Goal: Use online tool/utility: Utilize a website feature to perform a specific function

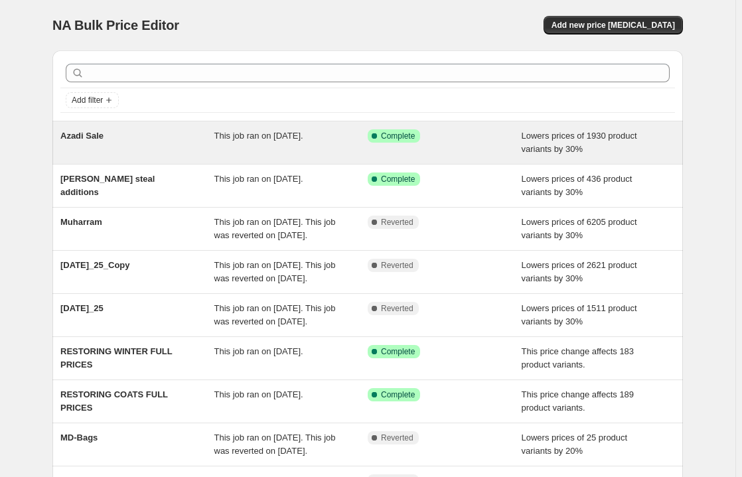
click at [252, 137] on span "This job ran on August 6, 2025." at bounding box center [258, 136] width 89 height 10
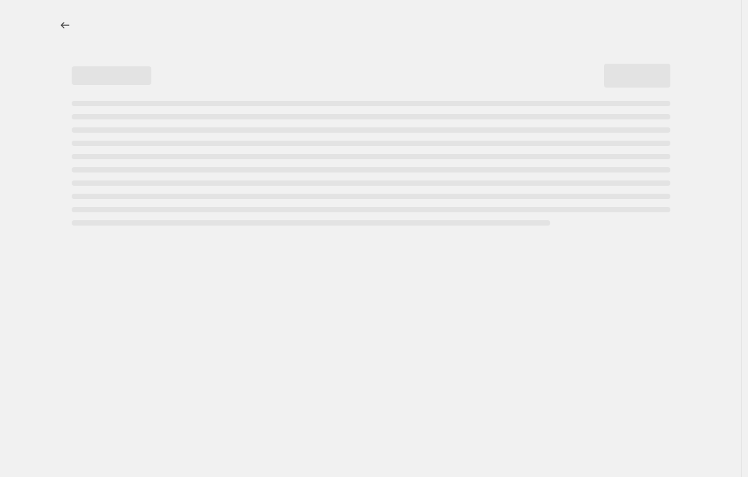
select select "percentage"
select select "product_type"
select select "not_equal"
select select "product_type"
select select "not_equal"
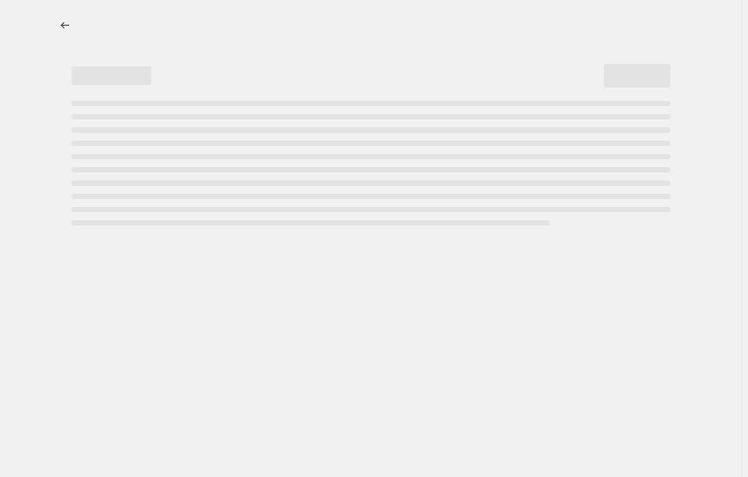
select select "product_status"
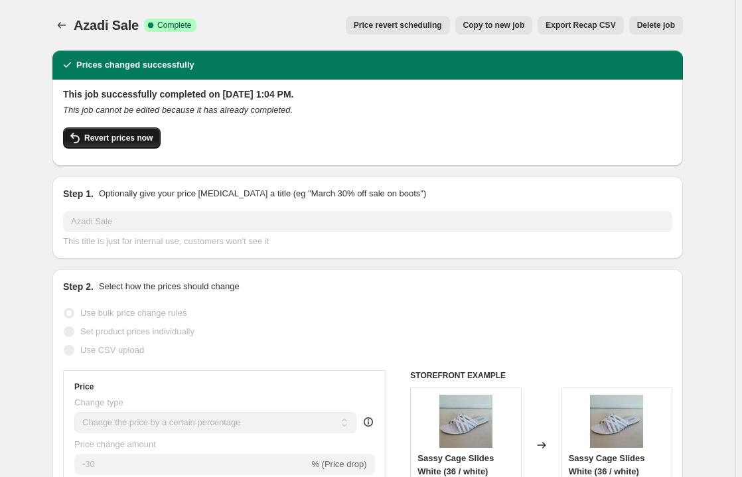
click at [134, 145] on button "Revert prices now" at bounding box center [112, 137] width 98 height 21
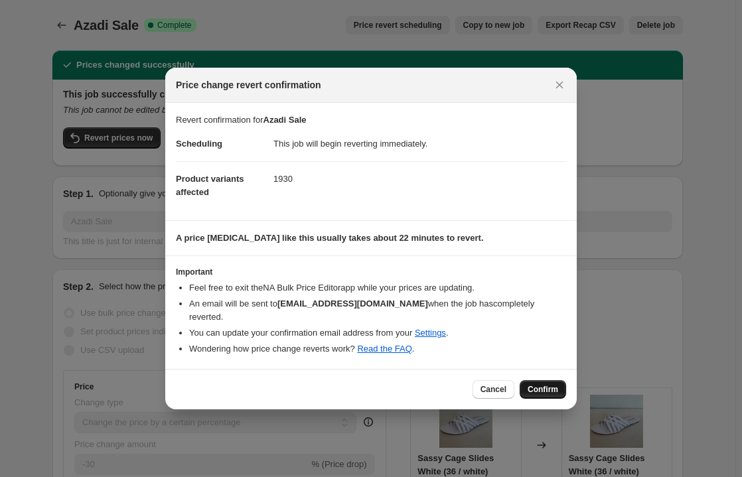
click at [537, 384] on span "Confirm" at bounding box center [543, 389] width 31 height 11
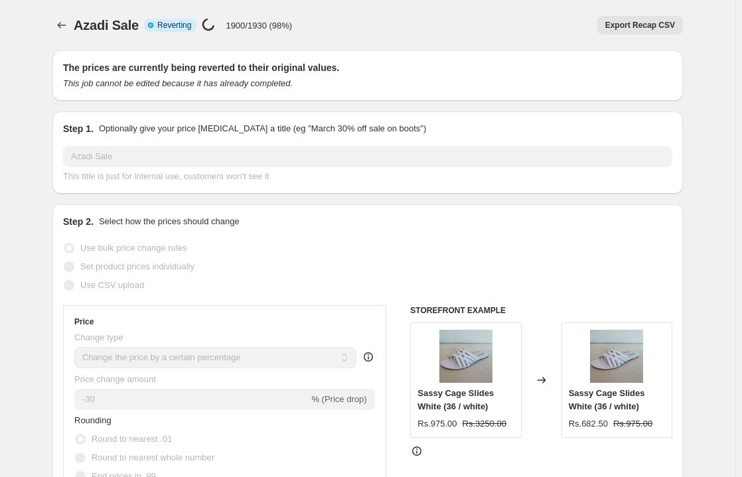
select select "percentage"
select select "product_type"
select select "not_equal"
select select "product_type"
select select "not_equal"
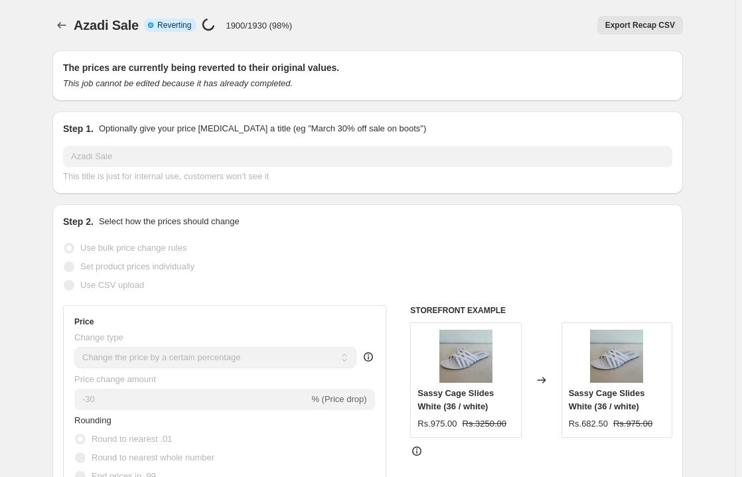
select select "product_status"
